Goal: Use online tool/utility: Utilize a website feature to perform a specific function

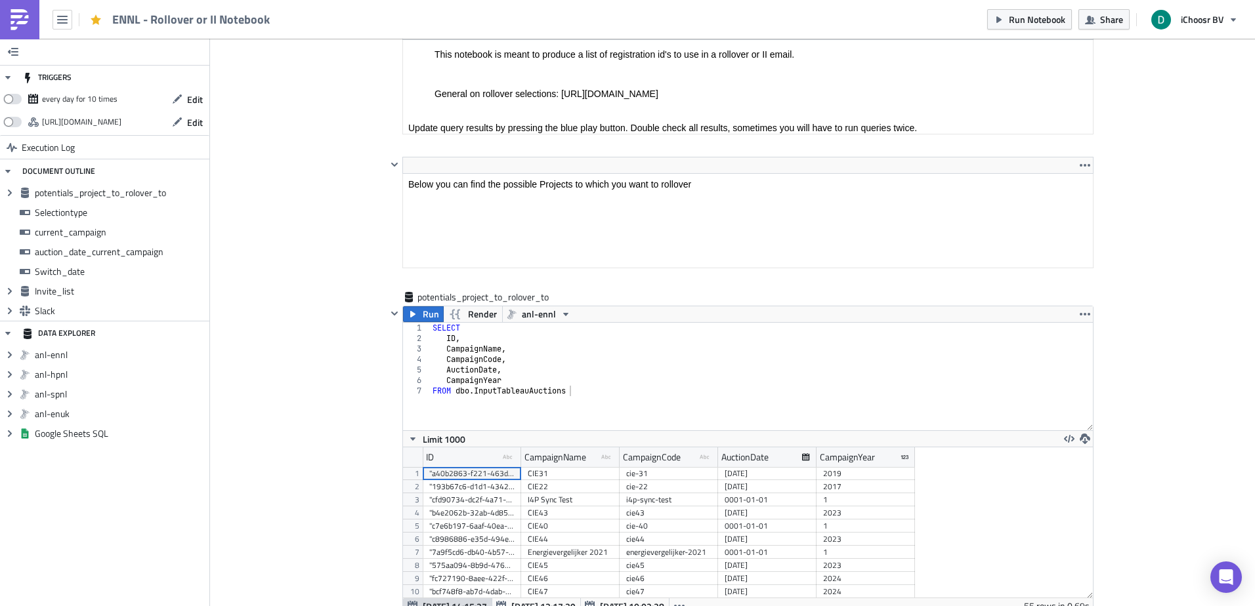
scroll to position [150, 705]
click at [28, 18] on img at bounding box center [19, 19] width 21 height 21
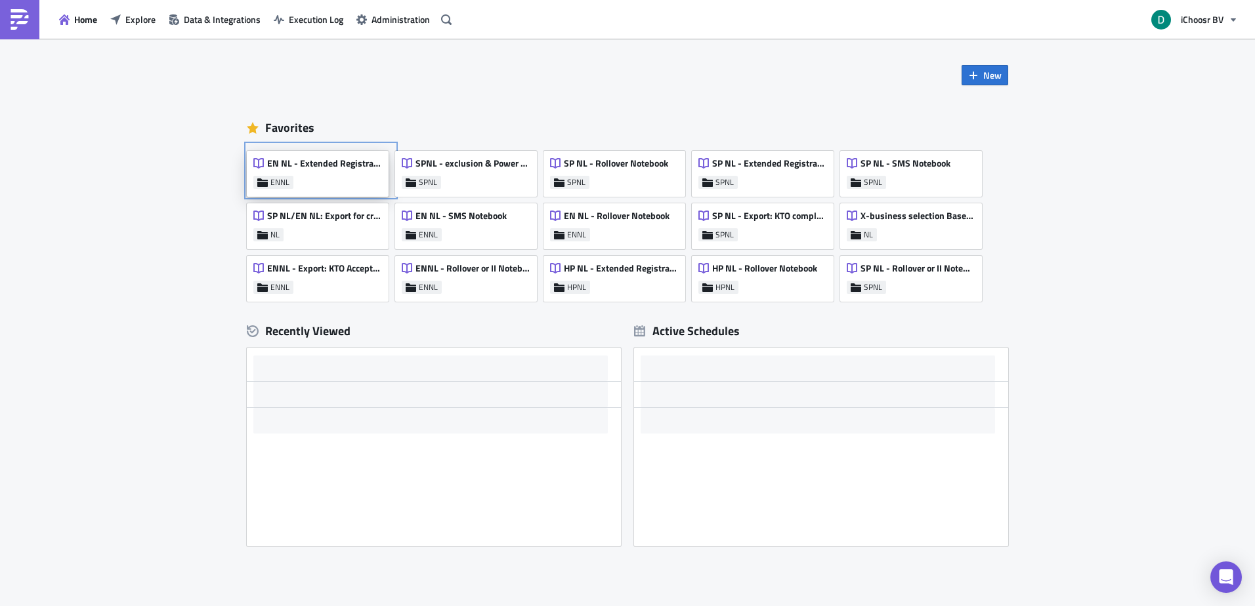
click at [335, 173] on div "EN NL - Extended Registrations export" at bounding box center [317, 167] width 128 height 18
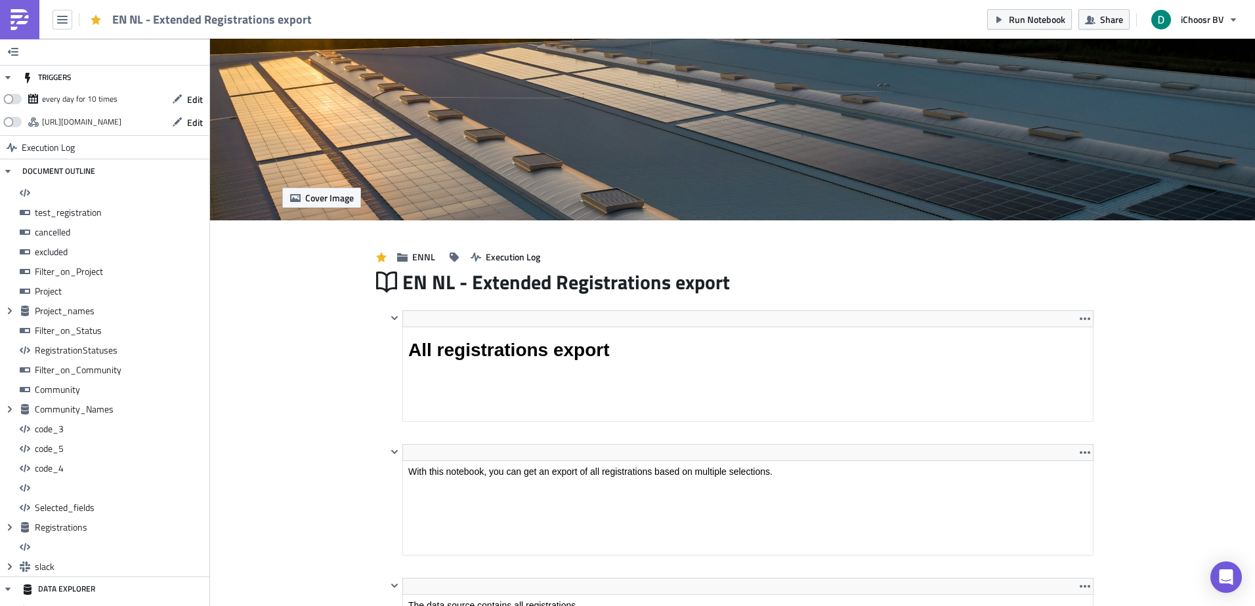
scroll to position [150, 705]
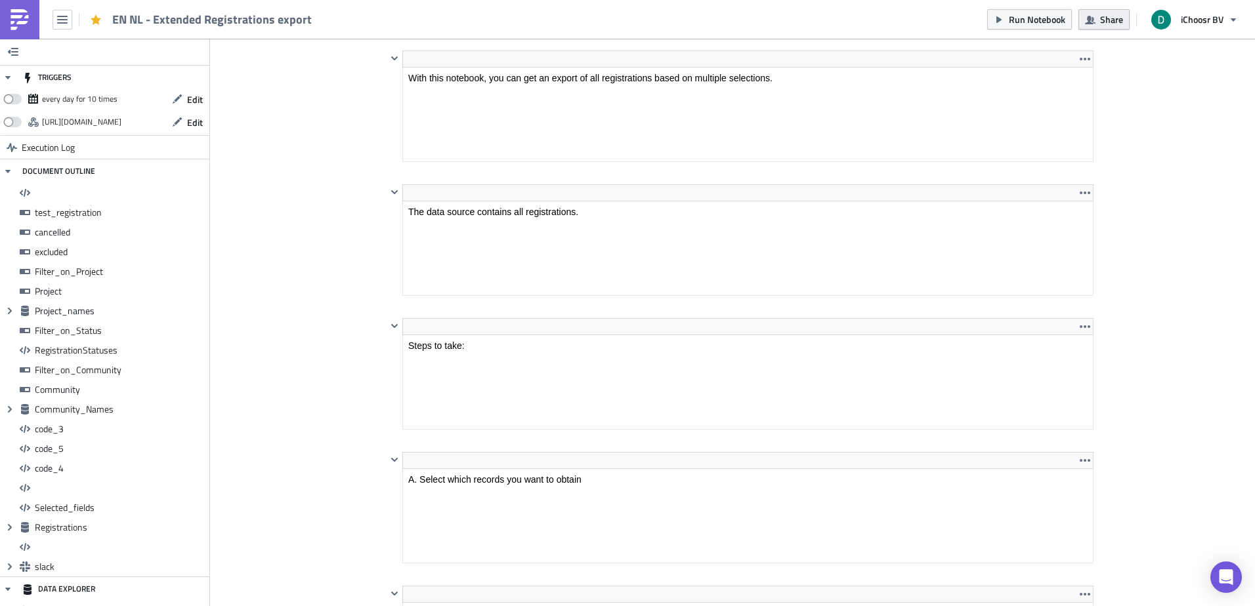
click at [1116, 22] on span "Share" at bounding box center [1111, 19] width 23 height 14
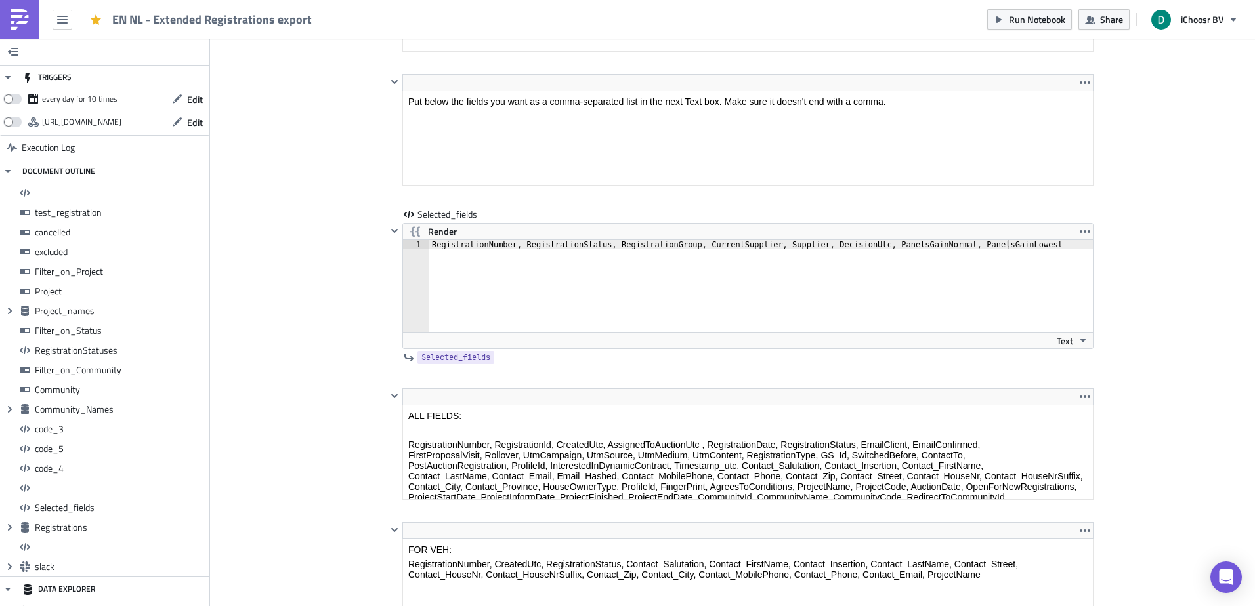
scroll to position [9484, 0]
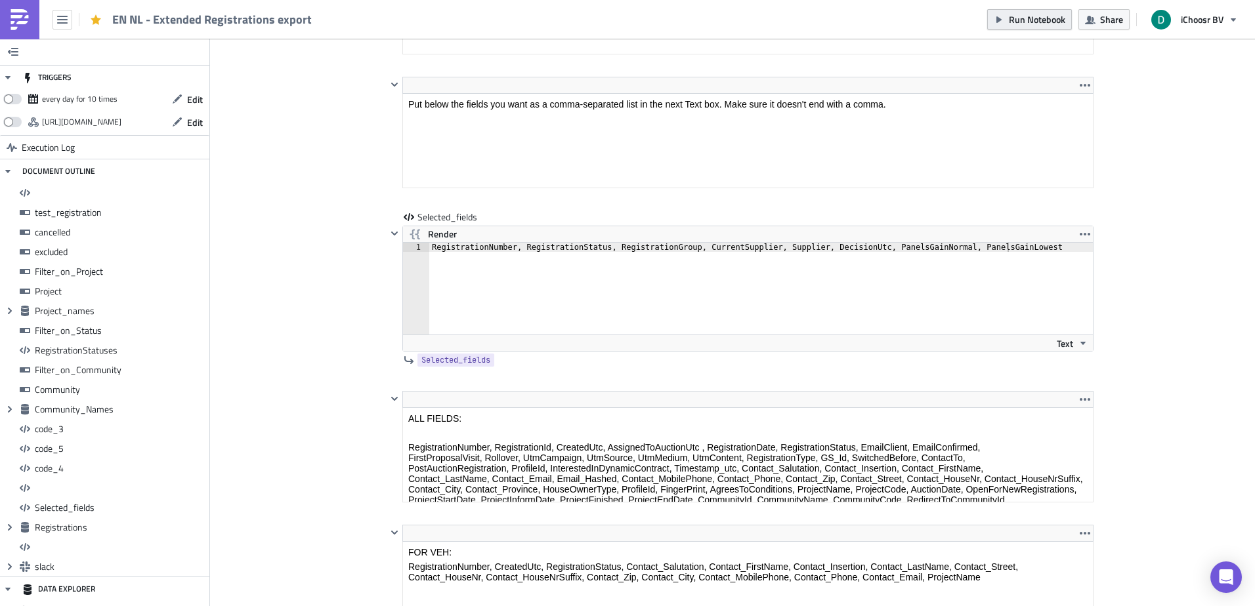
click at [1021, 22] on span "Run Notebook" at bounding box center [1037, 19] width 56 height 14
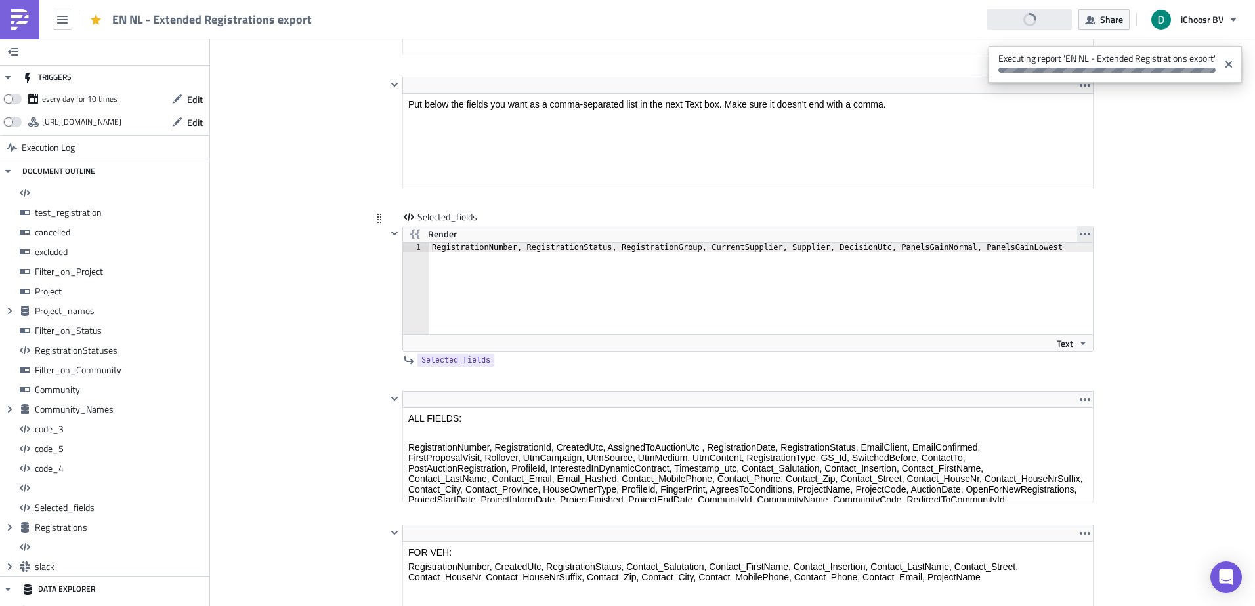
click at [1088, 228] on button "button" at bounding box center [1085, 234] width 16 height 16
click at [1080, 238] on icon "button" at bounding box center [1085, 234] width 11 height 11
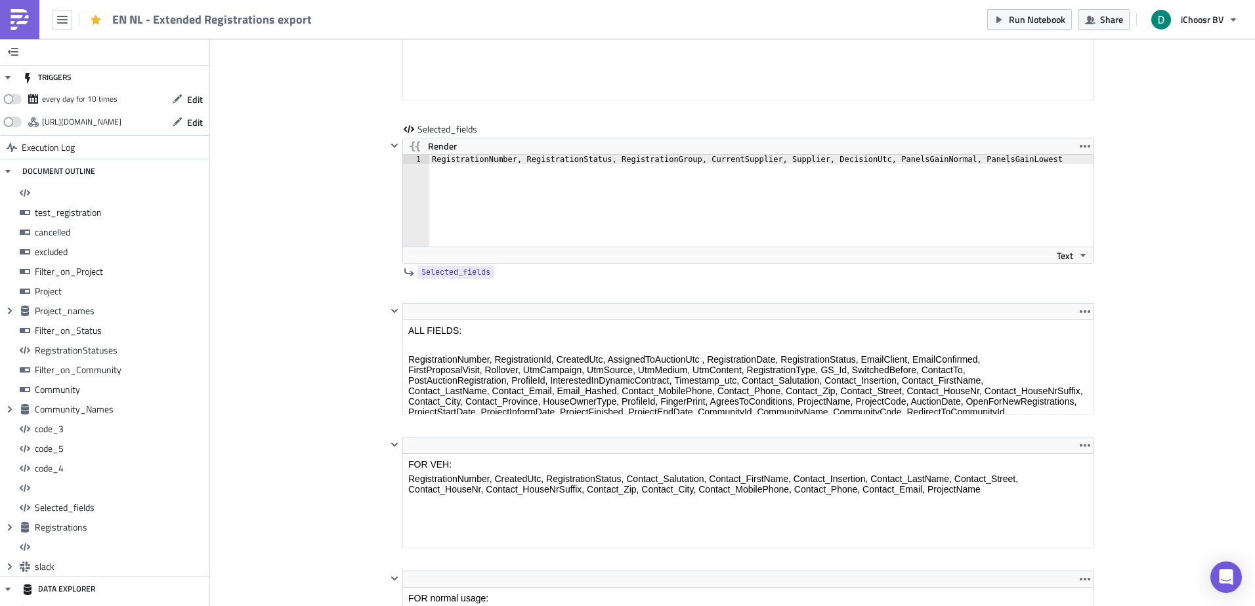
scroll to position [9747, 0]
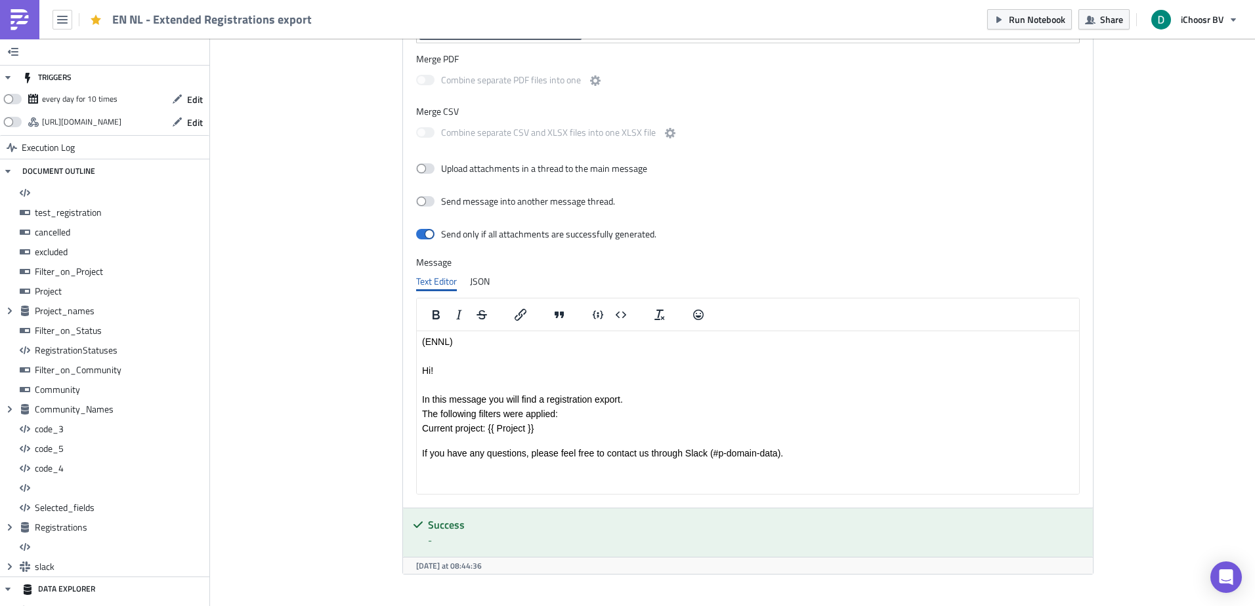
scroll to position [150, 705]
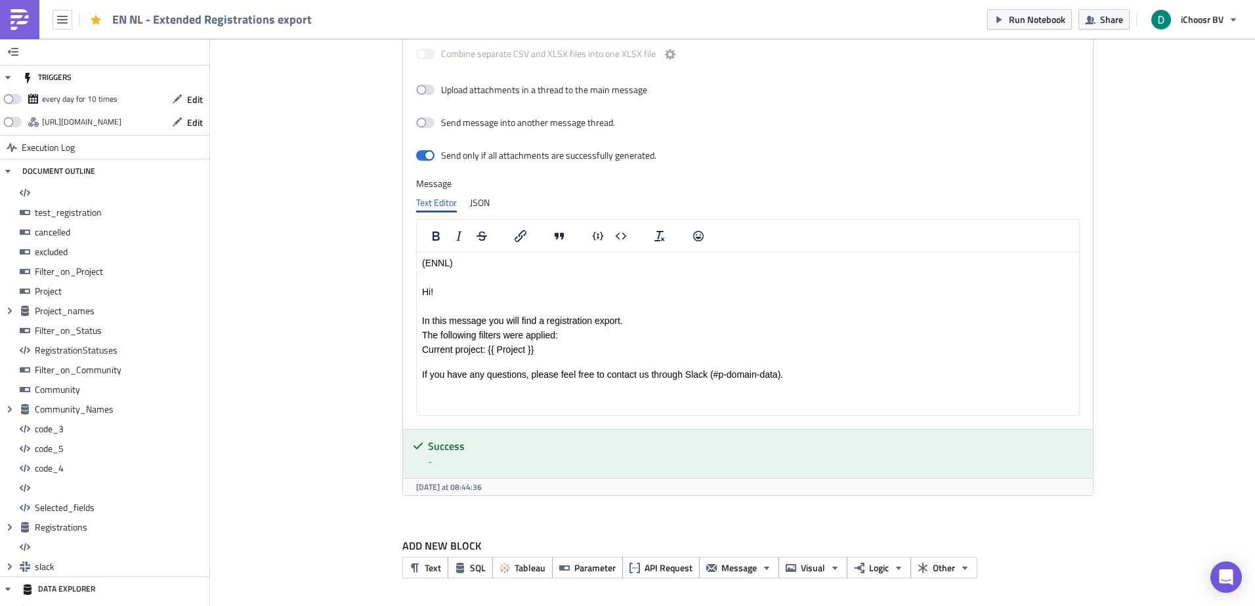
drag, startPoint x: 362, startPoint y: 408, endPoint x: 368, endPoint y: 336, distance: 71.7
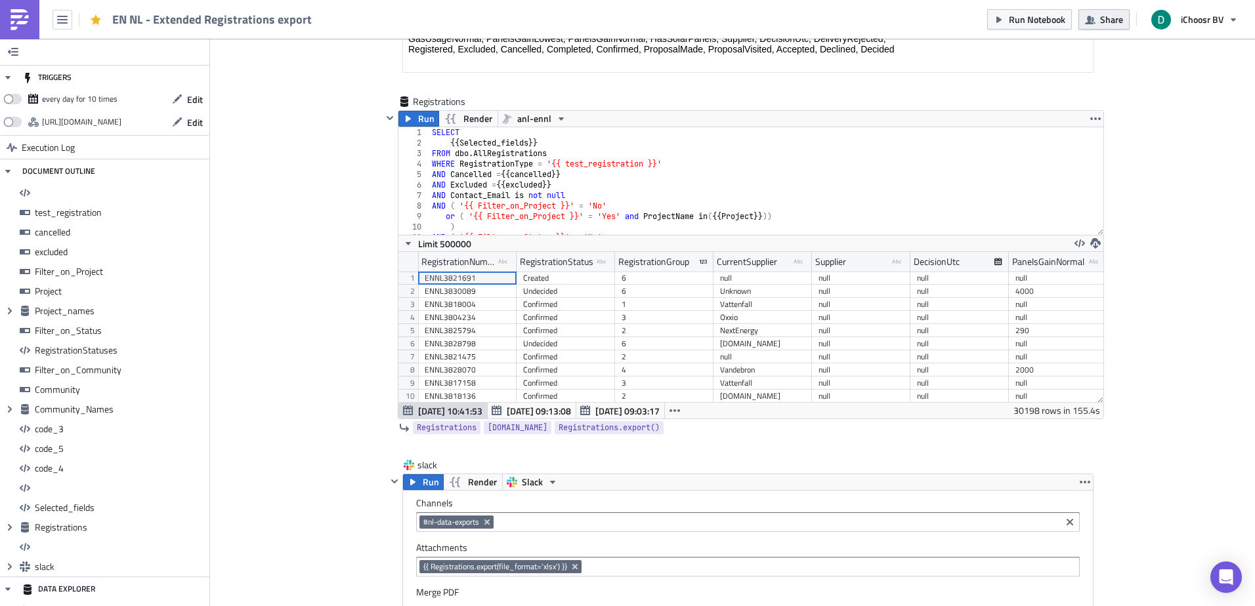
click at [1113, 18] on span "Share" at bounding box center [1111, 19] width 23 height 14
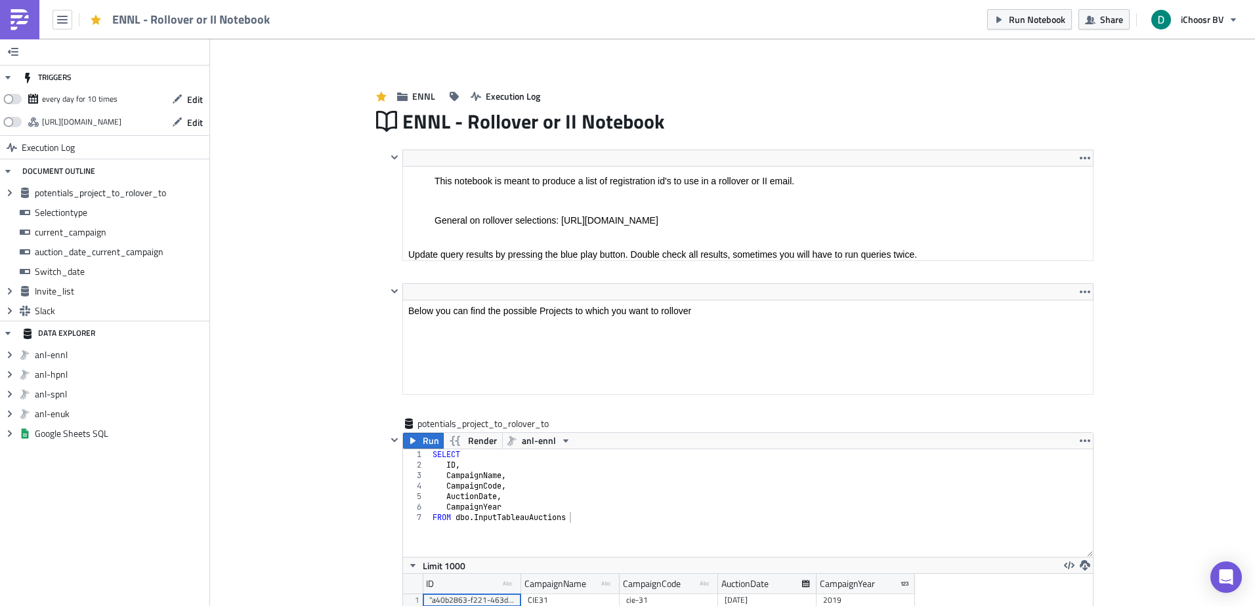
scroll to position [150, 705]
